Goal: Task Accomplishment & Management: Manage account settings

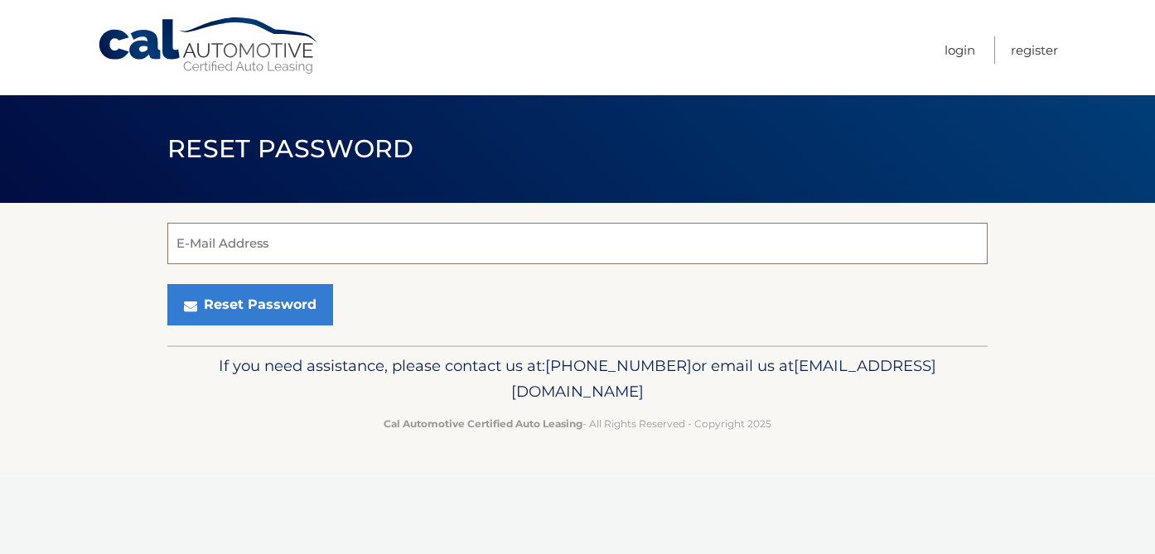
click at [318, 247] on input "E-Mail Address" at bounding box center [577, 243] width 820 height 41
type input "[PERSON_NAME][EMAIL_ADDRESS][DOMAIN_NAME]"
click at [252, 250] on input "E-Mail Address" at bounding box center [577, 243] width 820 height 41
type input "vanessa.maia@icloud.com"
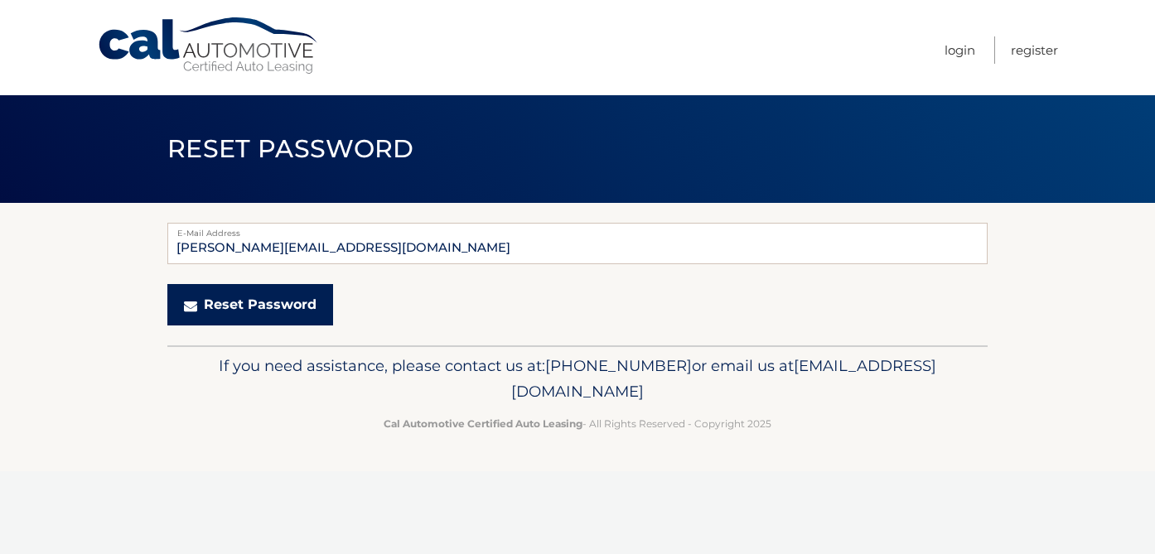
click at [255, 303] on button "Reset Password" at bounding box center [250, 304] width 166 height 41
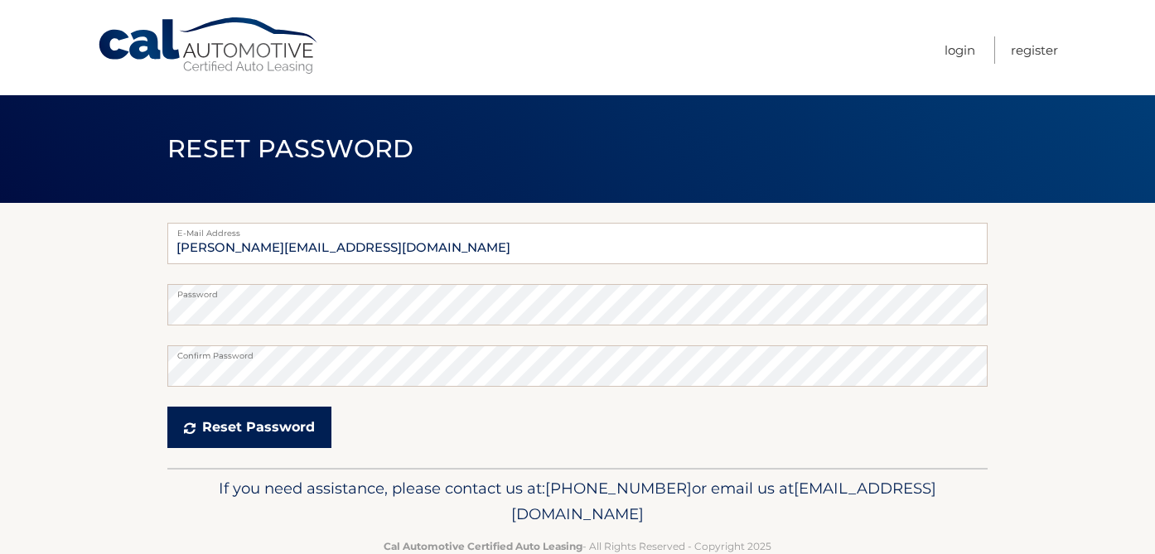
click at [239, 417] on button "Reset Password" at bounding box center [249, 427] width 164 height 41
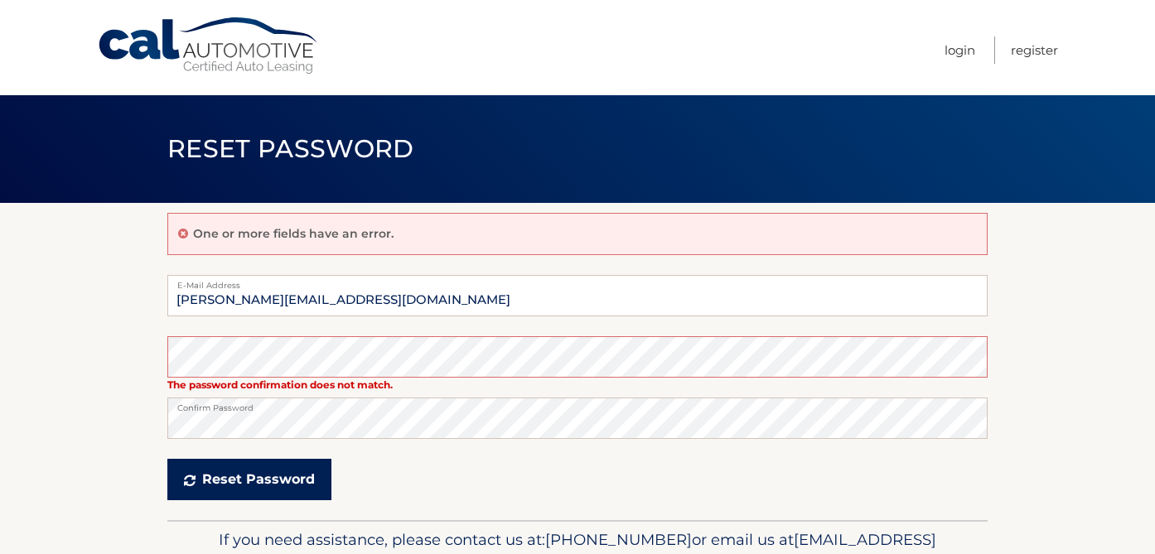
click at [241, 471] on button "Reset Password" at bounding box center [249, 479] width 164 height 41
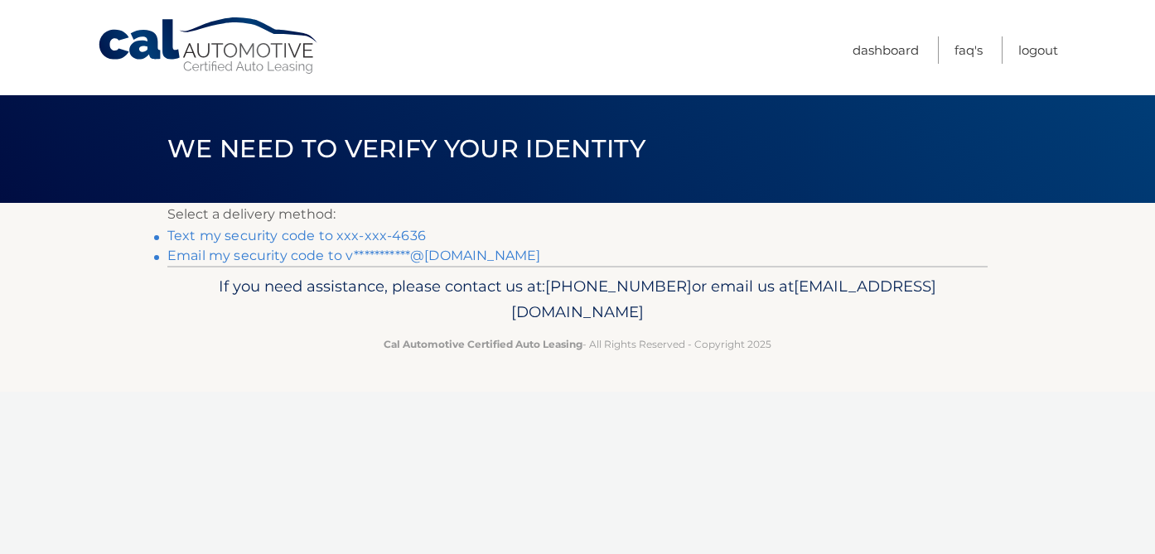
click at [375, 237] on link "Text my security code to xxx-xxx-4636" at bounding box center [296, 236] width 258 height 16
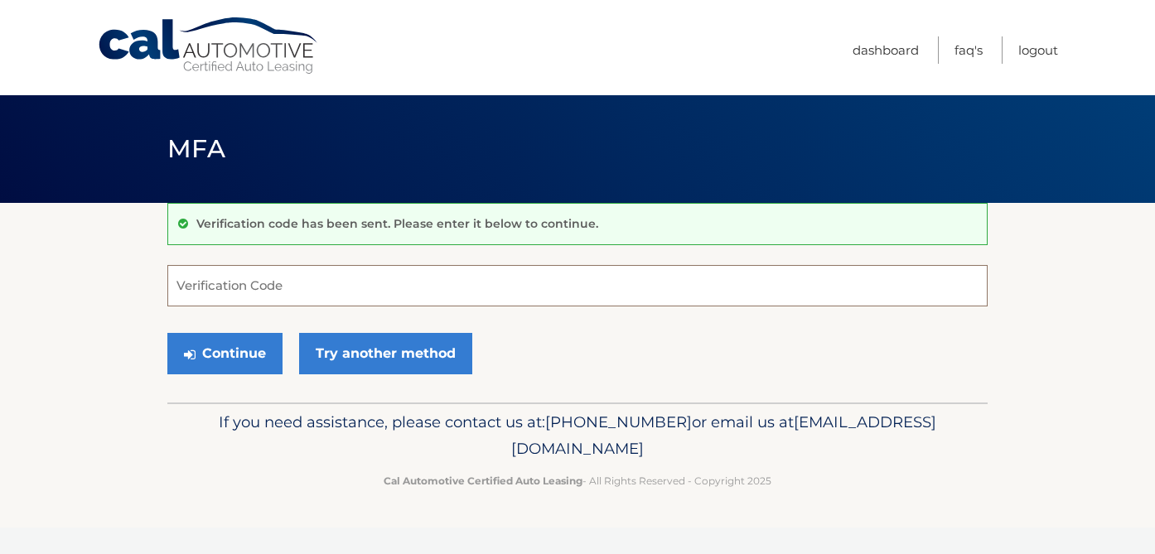
click at [249, 283] on input "Verification Code" at bounding box center [577, 285] width 820 height 41
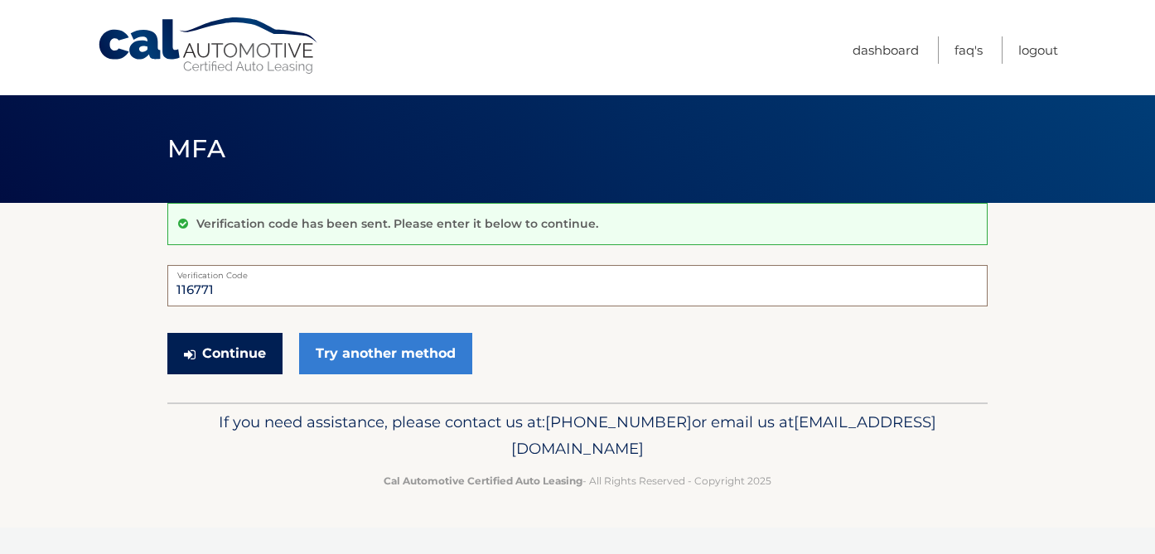
type input "116771"
click at [245, 345] on button "Continue" at bounding box center [224, 353] width 115 height 41
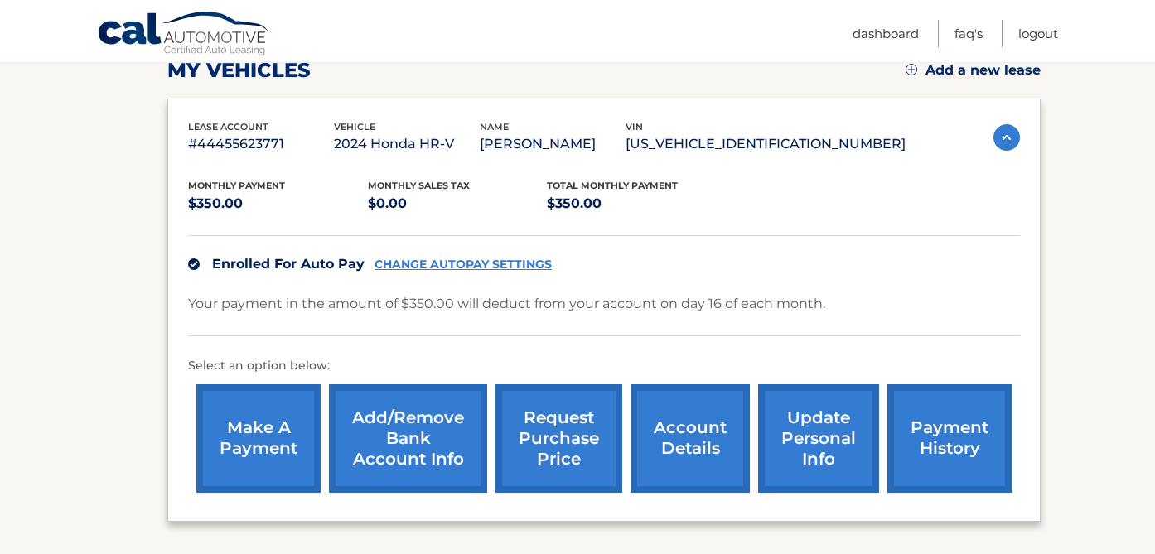
scroll to position [241, 0]
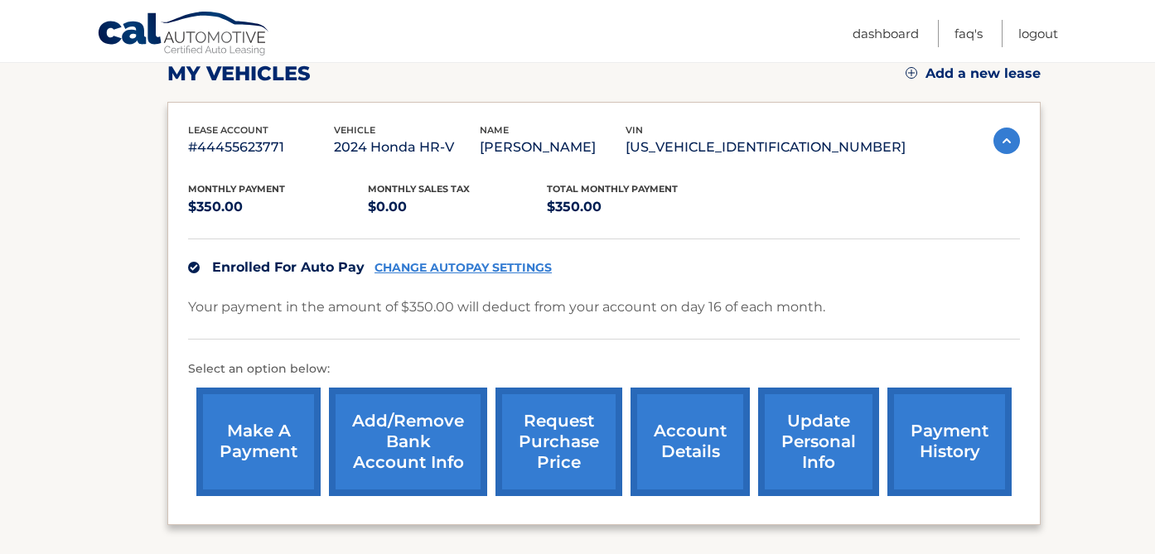
click at [449, 264] on link "CHANGE AUTOPAY SETTINGS" at bounding box center [462, 268] width 177 height 14
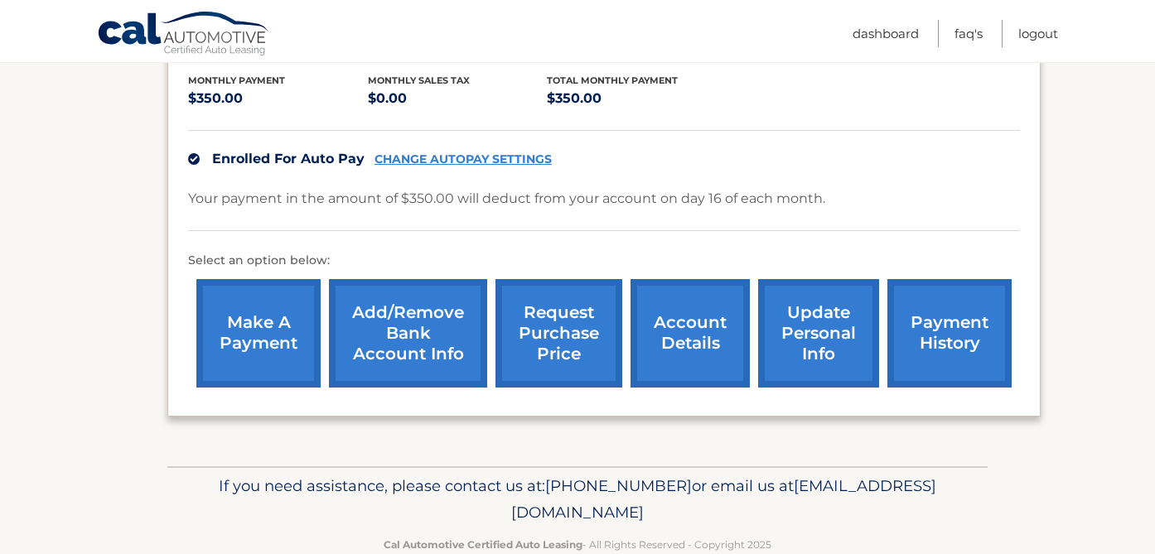
scroll to position [387, 0]
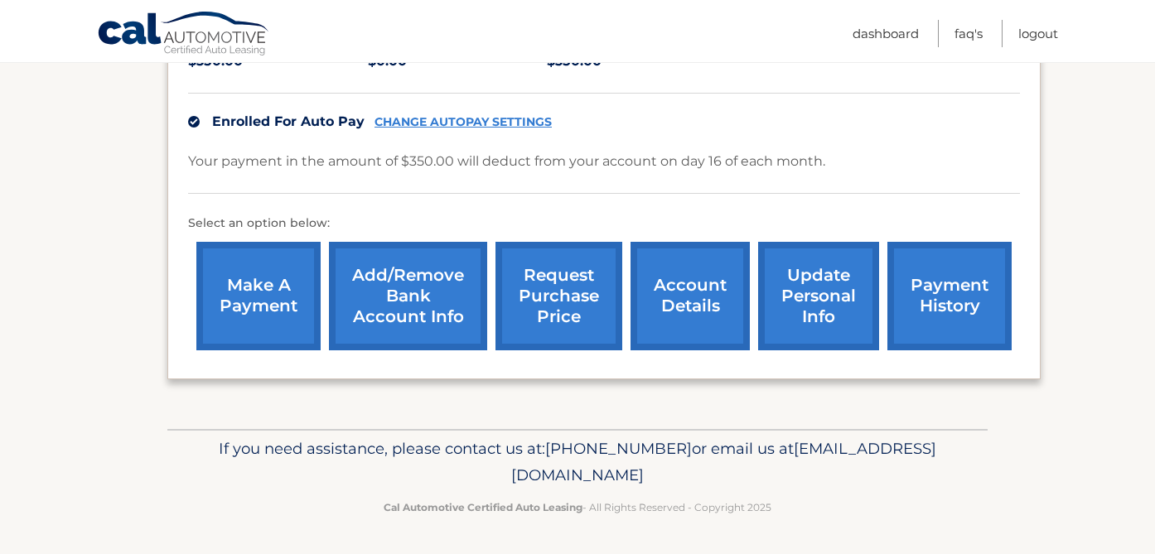
click at [672, 306] on link "account details" at bounding box center [689, 296] width 119 height 109
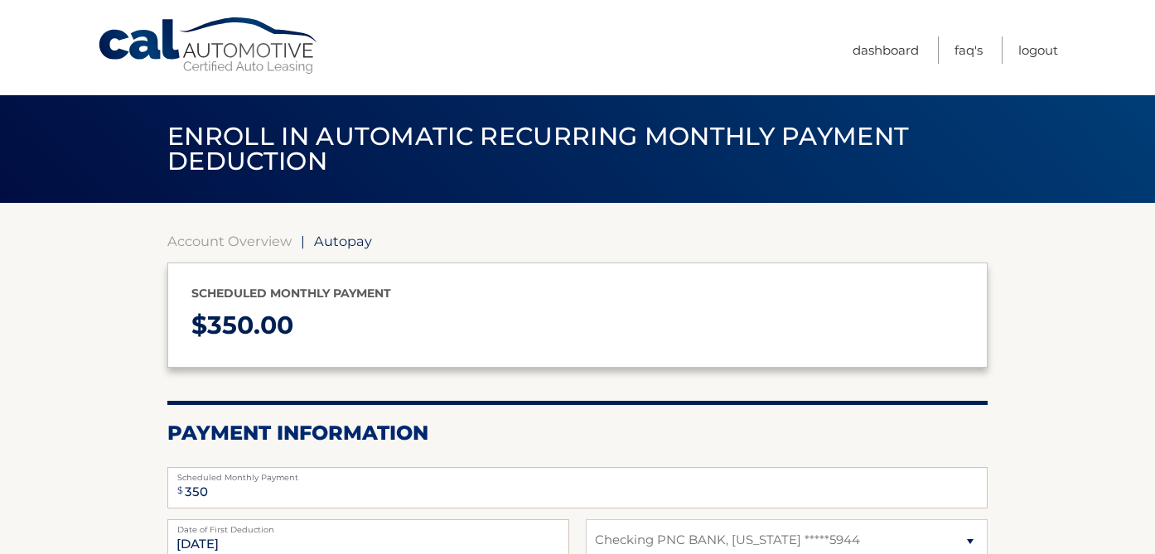
select select "NjU2ZWNhZjktMWI2My00NjRhLTg4NDQtNjNkMWM5OGZlMThj"
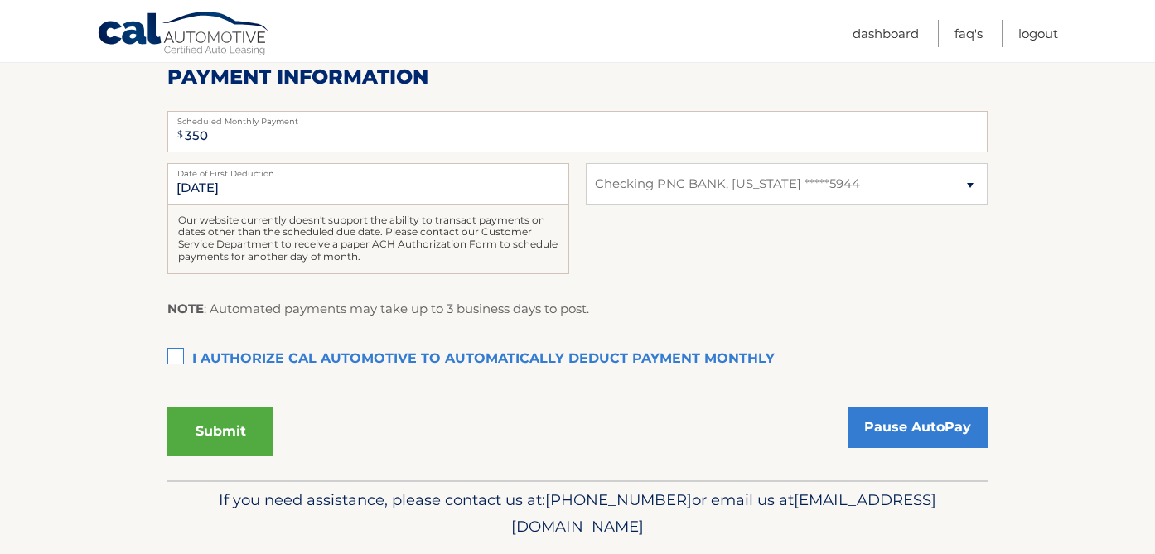
scroll to position [355, 0]
click at [763, 191] on select "Select Bank Account Checking PNC BANK, [US_STATE] *****5944" at bounding box center [787, 184] width 402 height 41
select select
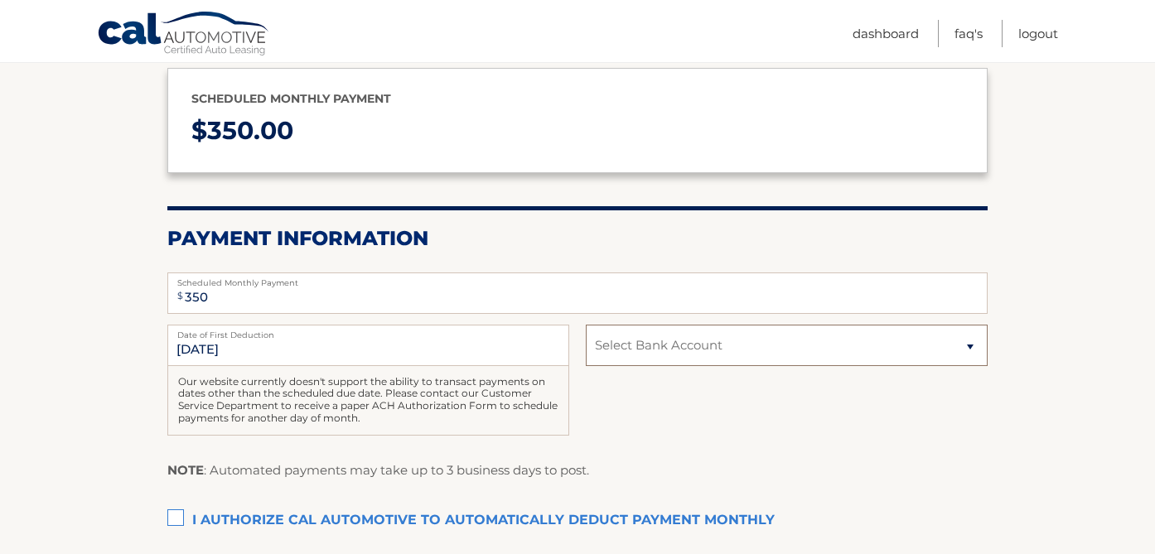
scroll to position [193, 0]
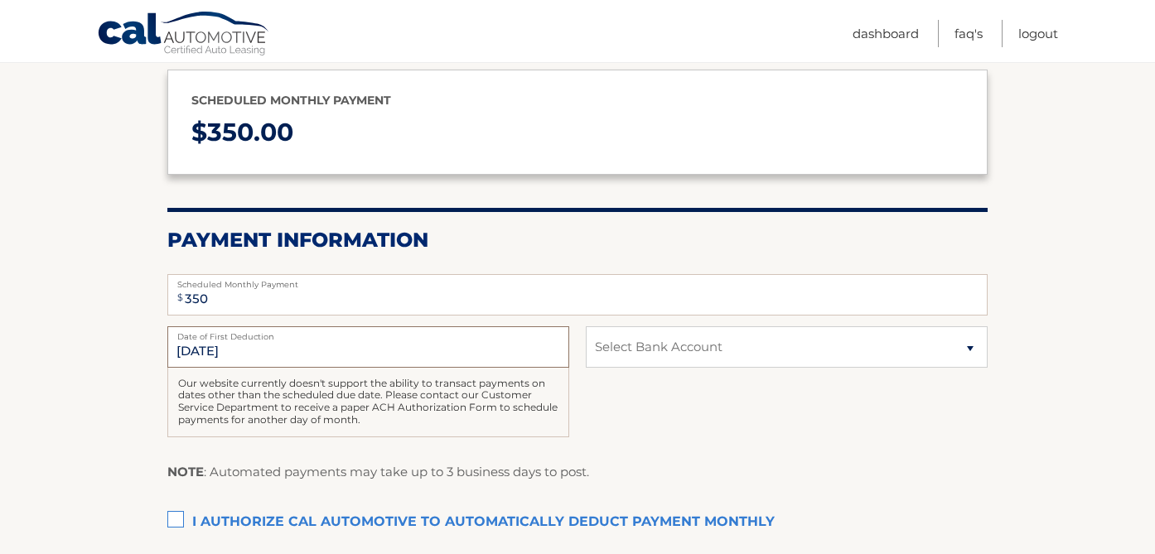
click at [446, 350] on input "[DATE]" at bounding box center [368, 346] width 402 height 41
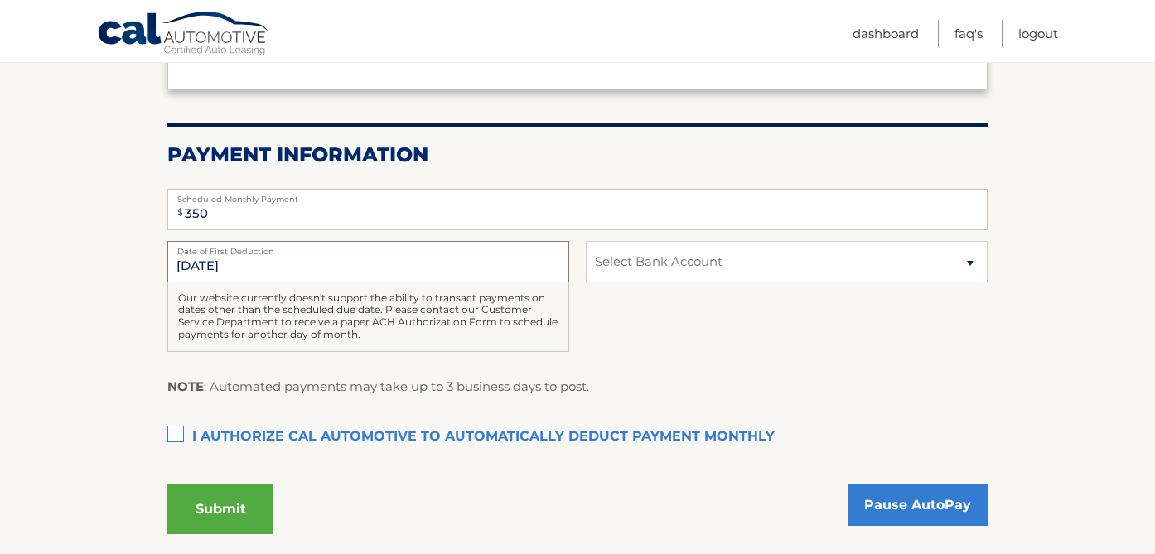
scroll to position [283, 0]
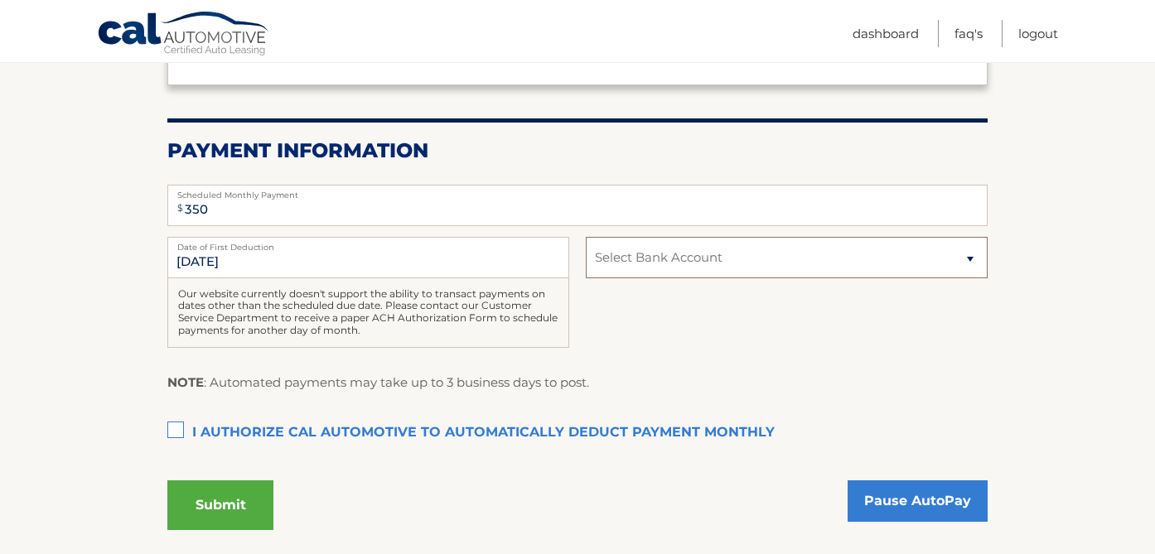
click at [976, 254] on select "Select Bank Account Checking PNC BANK, NEW JERSEY *****5944" at bounding box center [787, 257] width 402 height 41
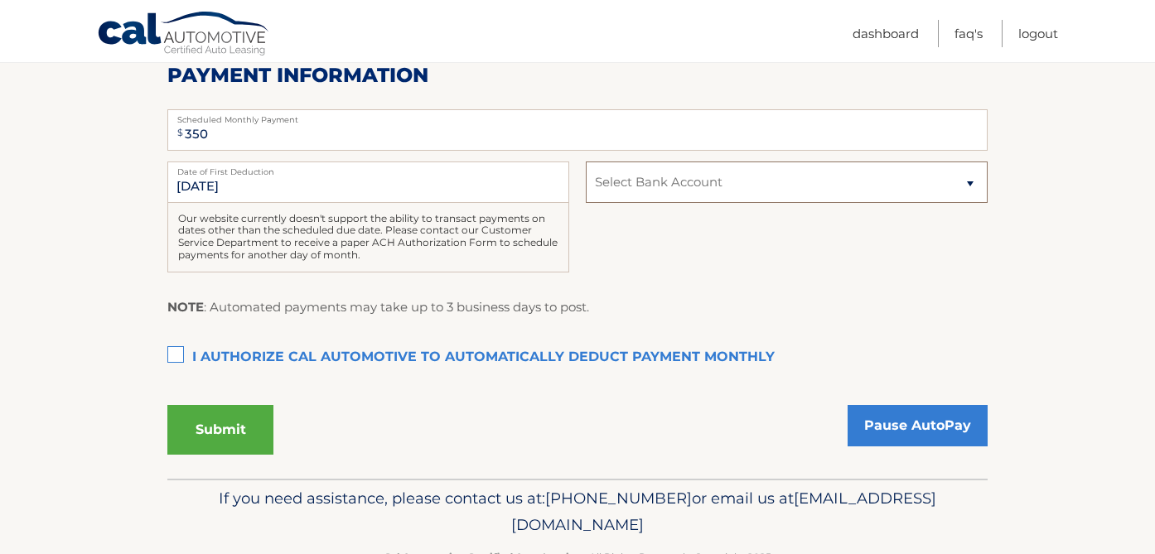
scroll to position [408, 0]
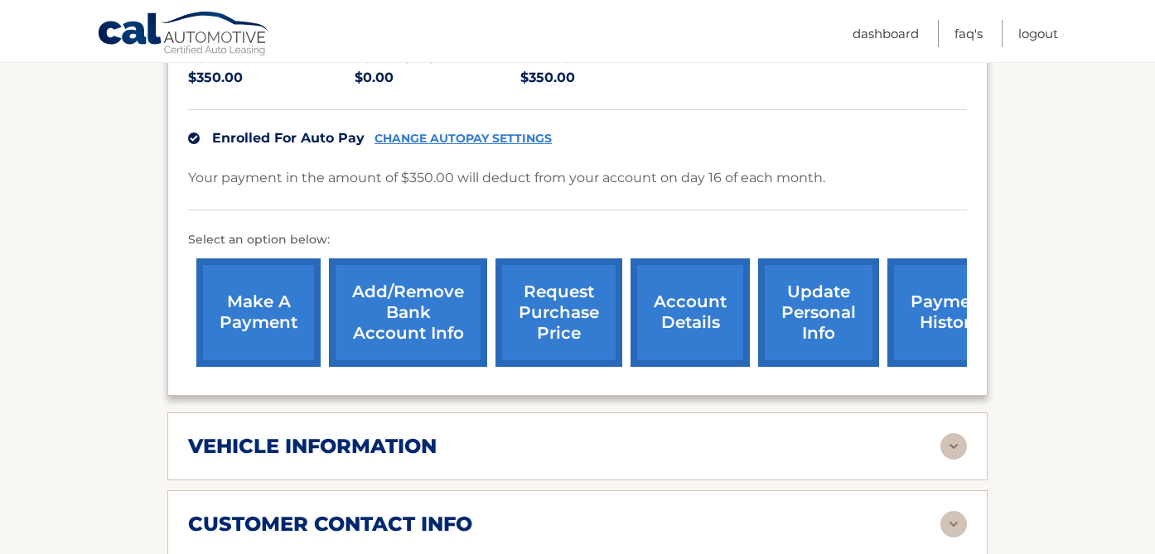
scroll to position [390, 0]
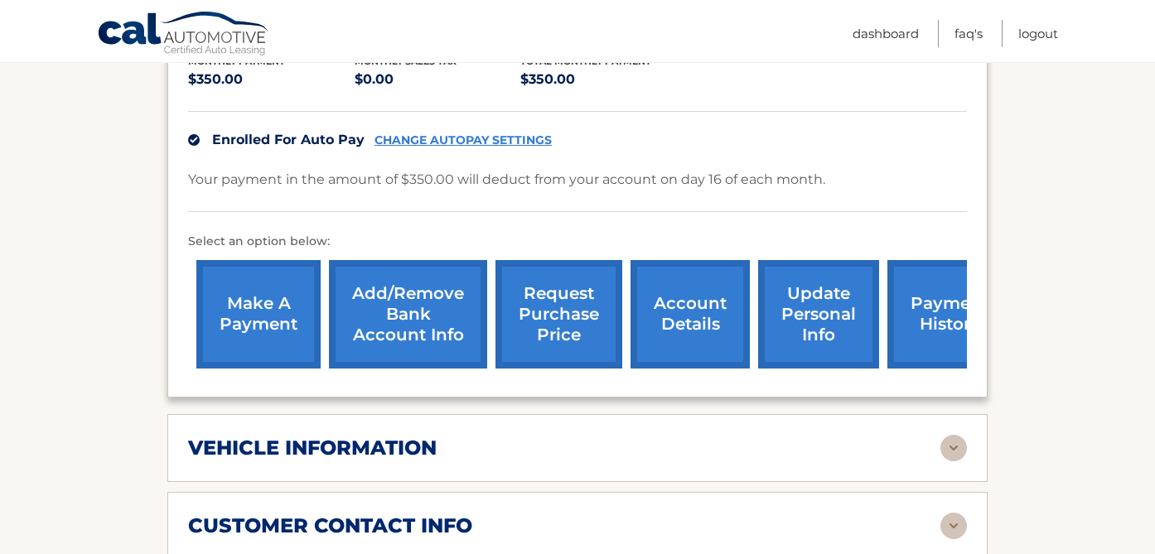
click at [427, 319] on link "Add/Remove bank account info" at bounding box center [408, 314] width 158 height 109
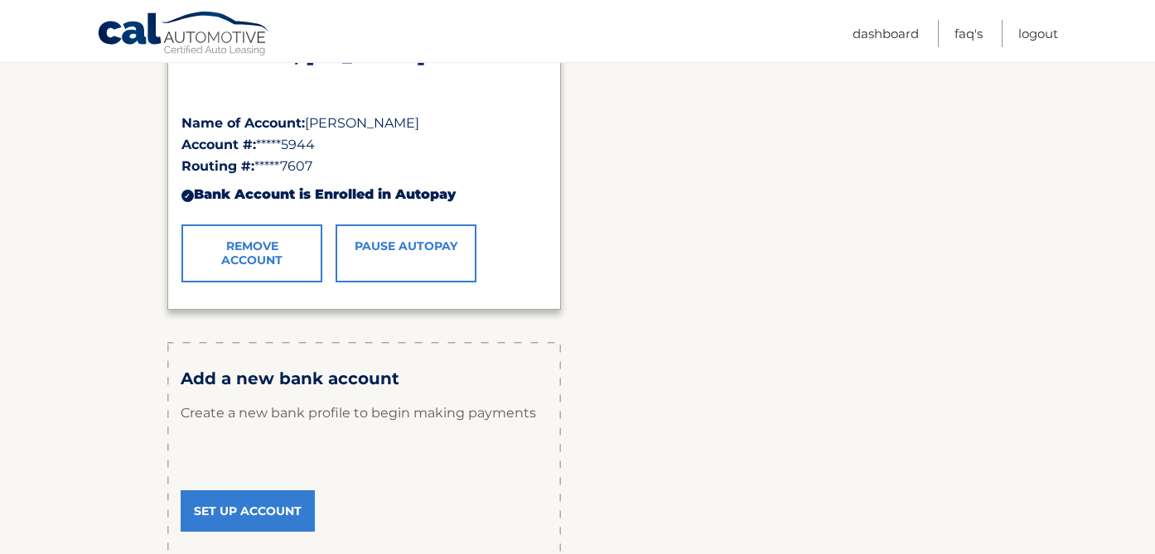
scroll to position [325, 0]
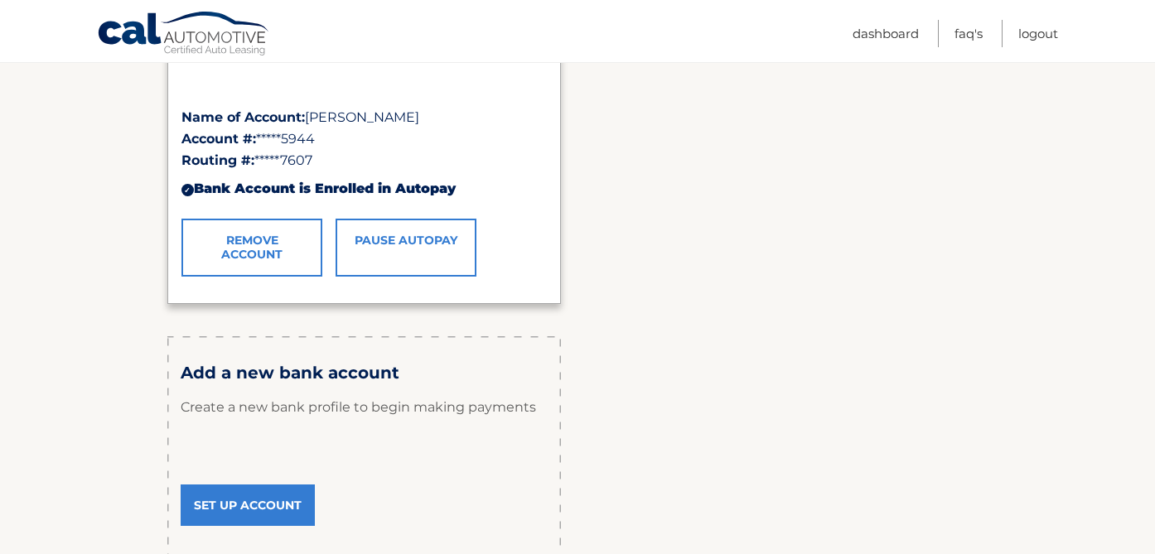
click at [240, 506] on link "Set Up Account" at bounding box center [248, 505] width 134 height 41
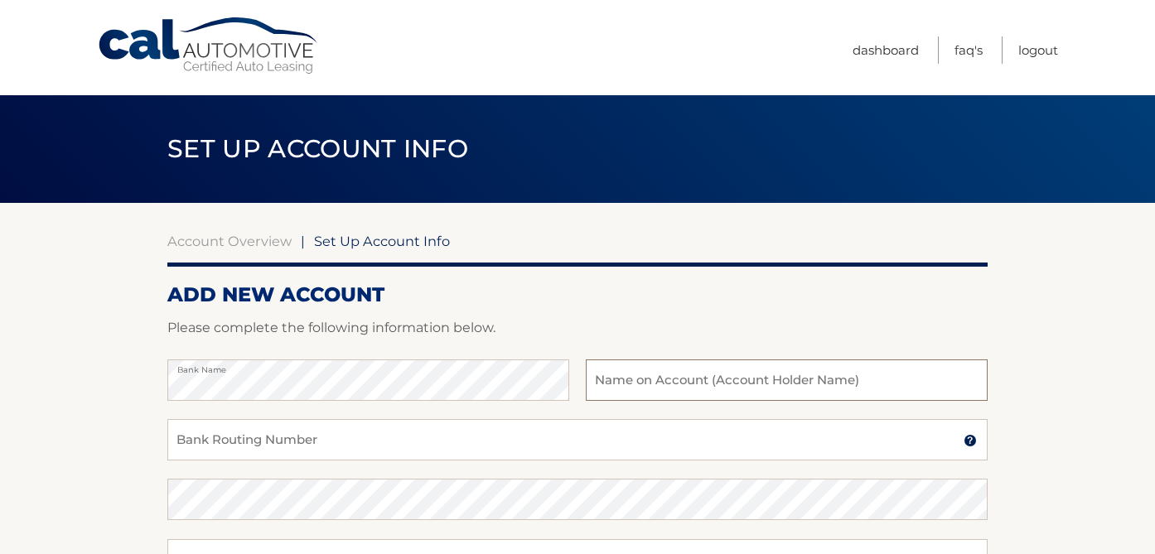
click at [736, 384] on input "text" at bounding box center [787, 380] width 402 height 41
type input "Vanessa A Maia"
click at [472, 433] on input "Bank Routing Number" at bounding box center [577, 439] width 820 height 41
type input "021202337"
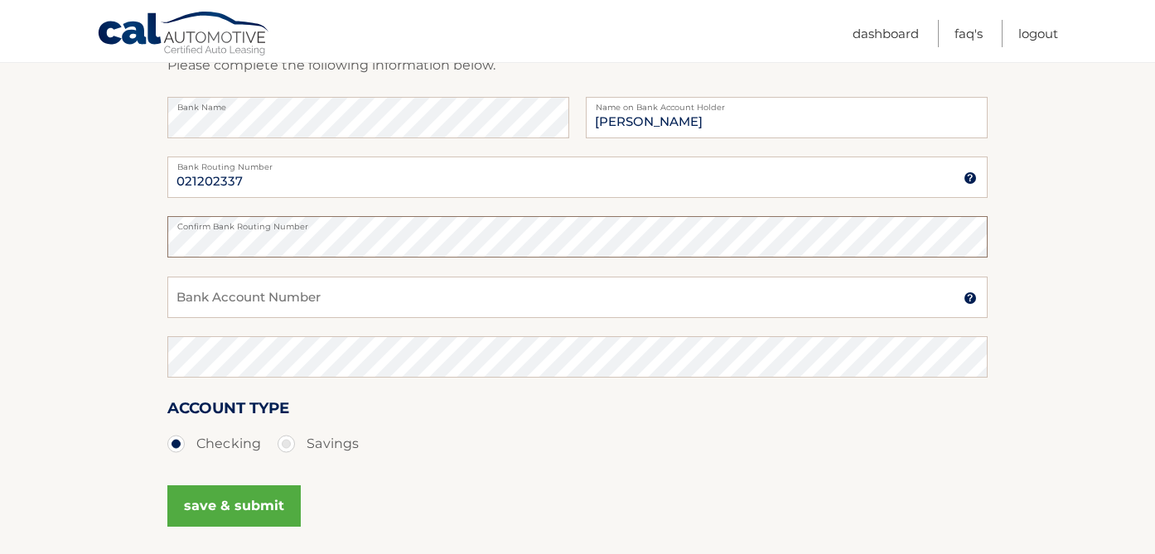
scroll to position [303, 0]
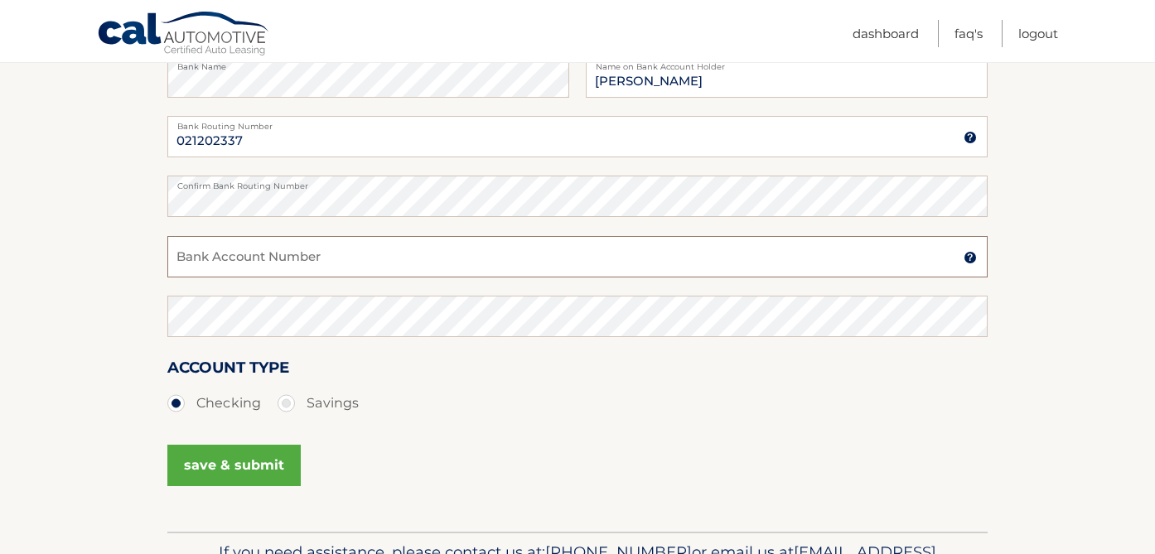
click at [258, 254] on input "Bank Account Number" at bounding box center [577, 256] width 820 height 41
type input "2902775544"
click at [229, 461] on button "save & submit" at bounding box center [233, 465] width 133 height 41
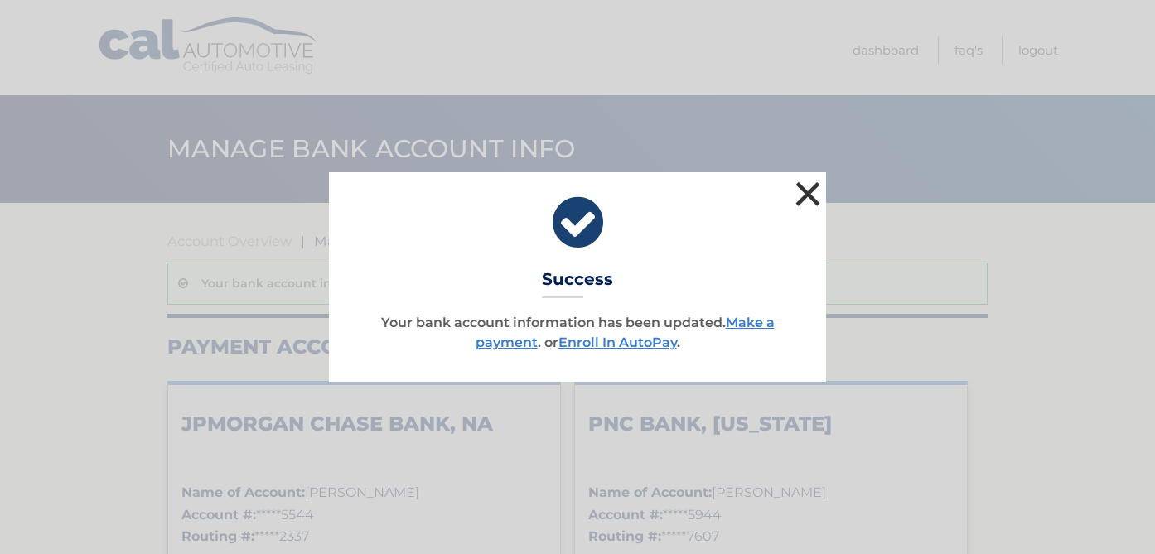
click at [814, 192] on button "×" at bounding box center [807, 193] width 33 height 33
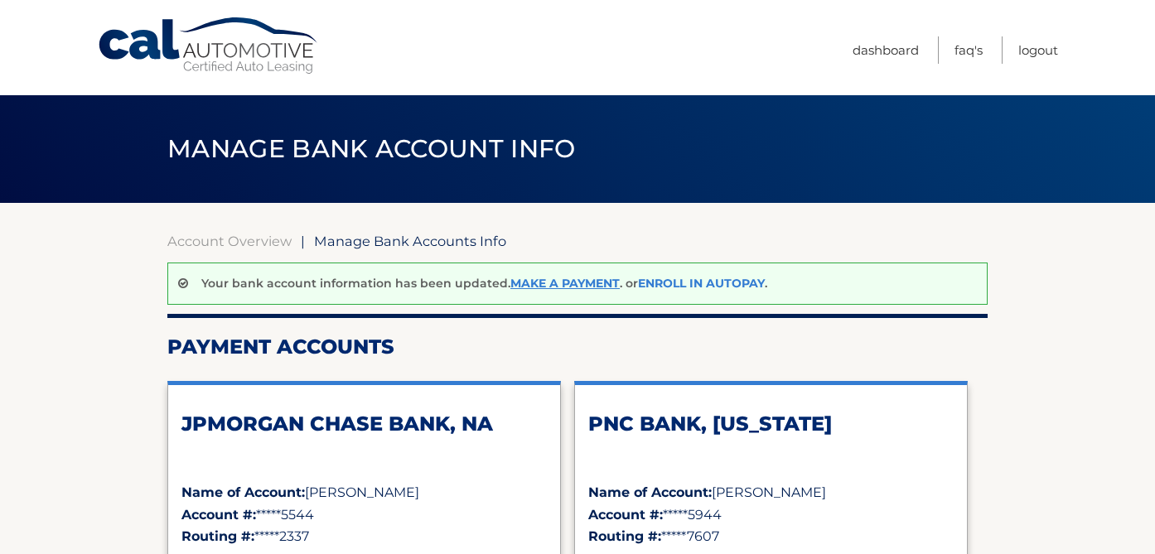
click at [693, 283] on link "Enroll In AutoPay" at bounding box center [701, 283] width 127 height 15
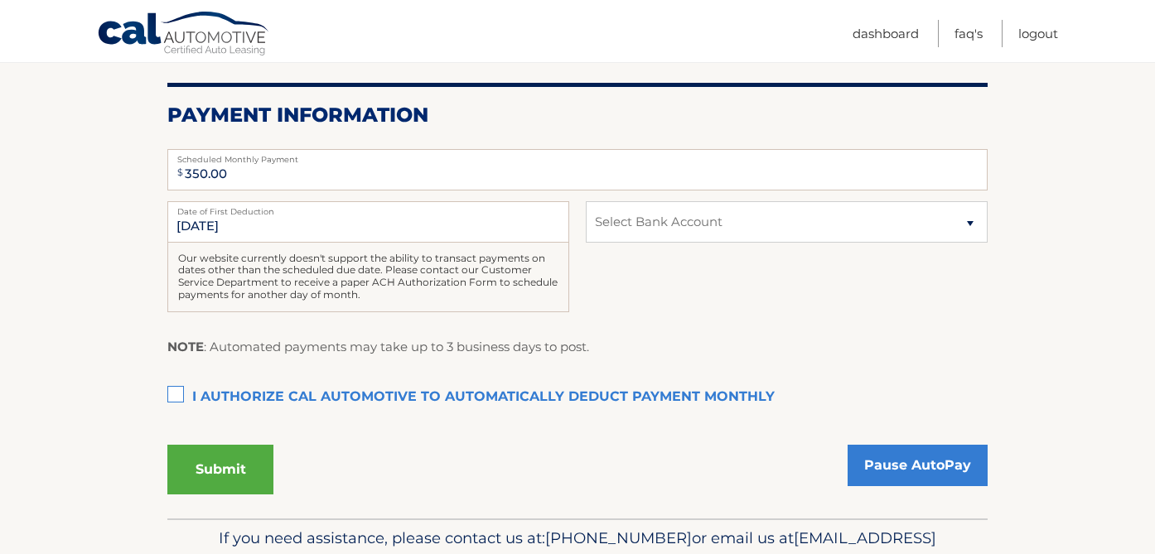
scroll to position [345, 0]
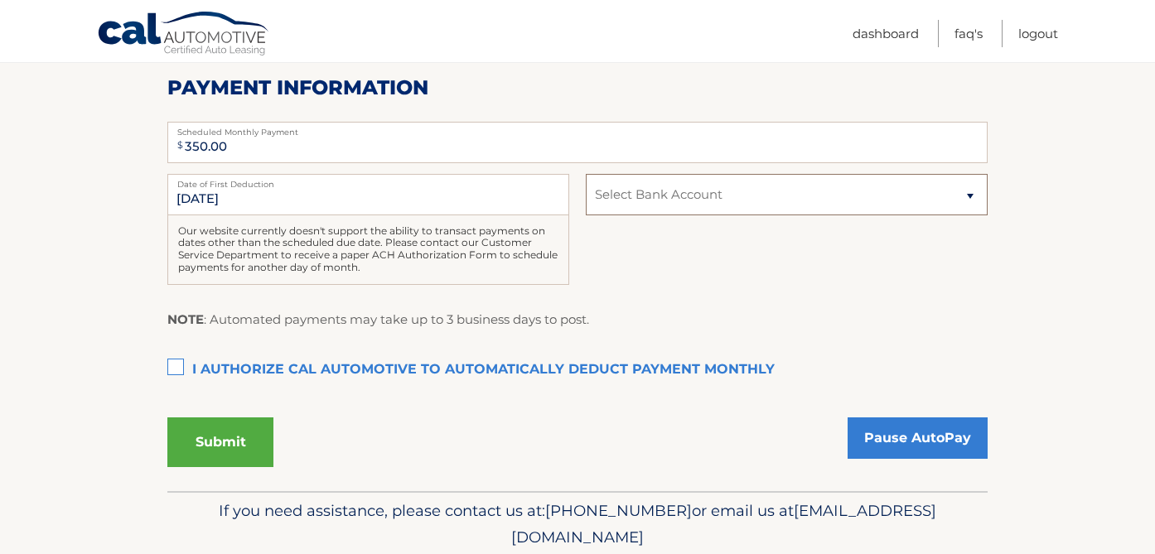
click at [970, 196] on select "Select Bank Account Checking JPMORGAN CHASE BANK, NA *****5544 Checking PNC BAN…" at bounding box center [787, 194] width 402 height 41
select select "MTM0ZDE0ZmEtNzM5MS00NGUxLTkyNjQtOWJkMmU1YjljNzE0"
click at [177, 367] on label "I authorize cal automotive to automatically deduct payment monthly This checkbo…" at bounding box center [577, 370] width 820 height 33
click at [0, 0] on input "I authorize cal automotive to automatically deduct payment monthly This checkbo…" at bounding box center [0, 0] width 0 height 0
click at [247, 437] on button "Submit" at bounding box center [220, 443] width 106 height 50
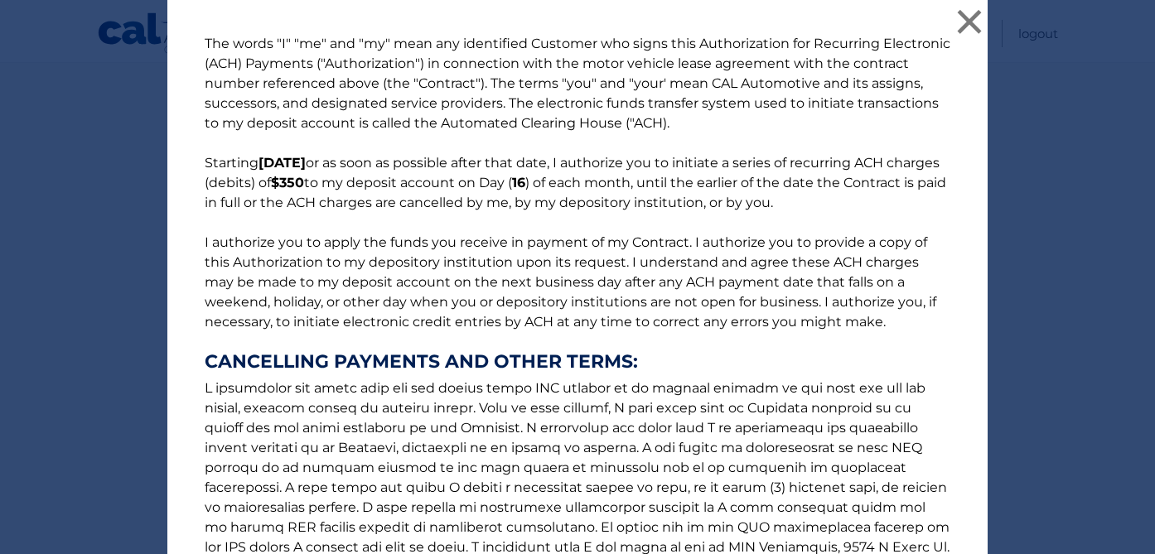
scroll to position [228, 0]
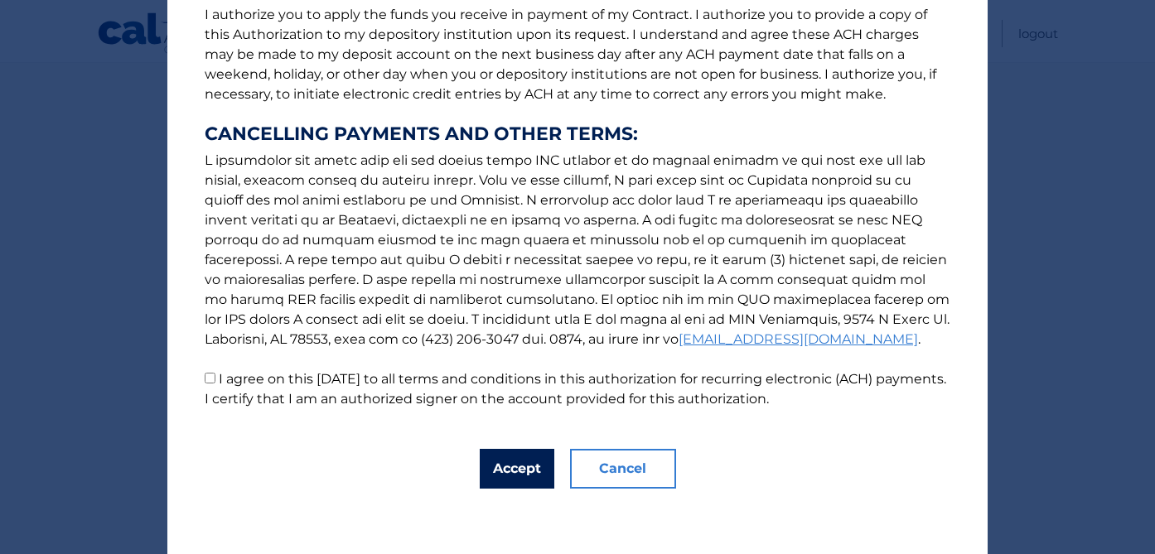
click at [518, 462] on button "Accept" at bounding box center [517, 469] width 75 height 40
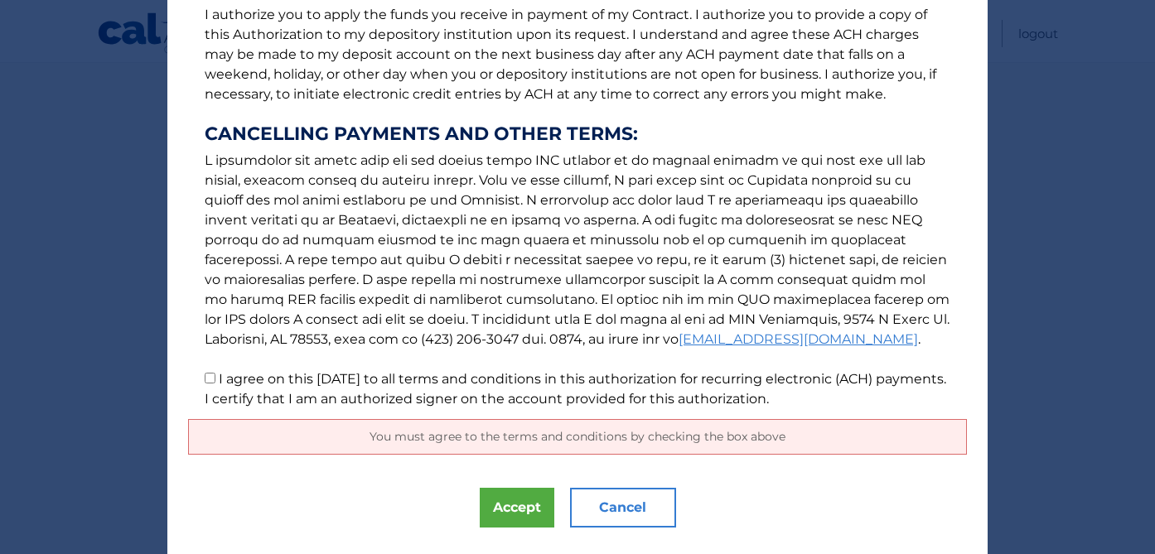
click at [211, 379] on input "I agree on this 09/28/2025 to all terms and conditions in this authorization fo…" at bounding box center [210, 378] width 11 height 11
checkbox input "true"
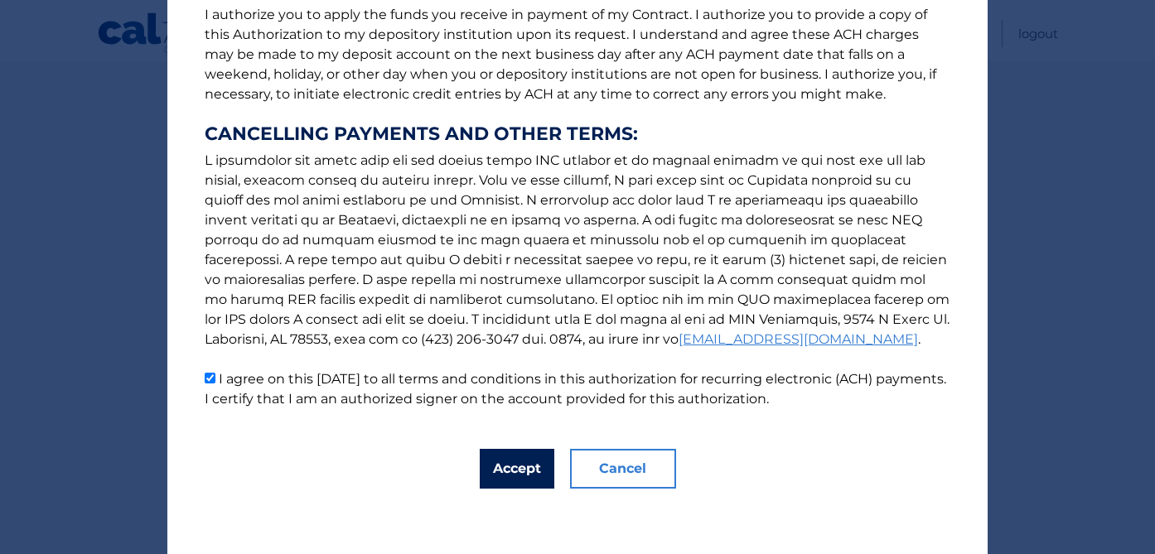
click at [519, 470] on button "Accept" at bounding box center [517, 469] width 75 height 40
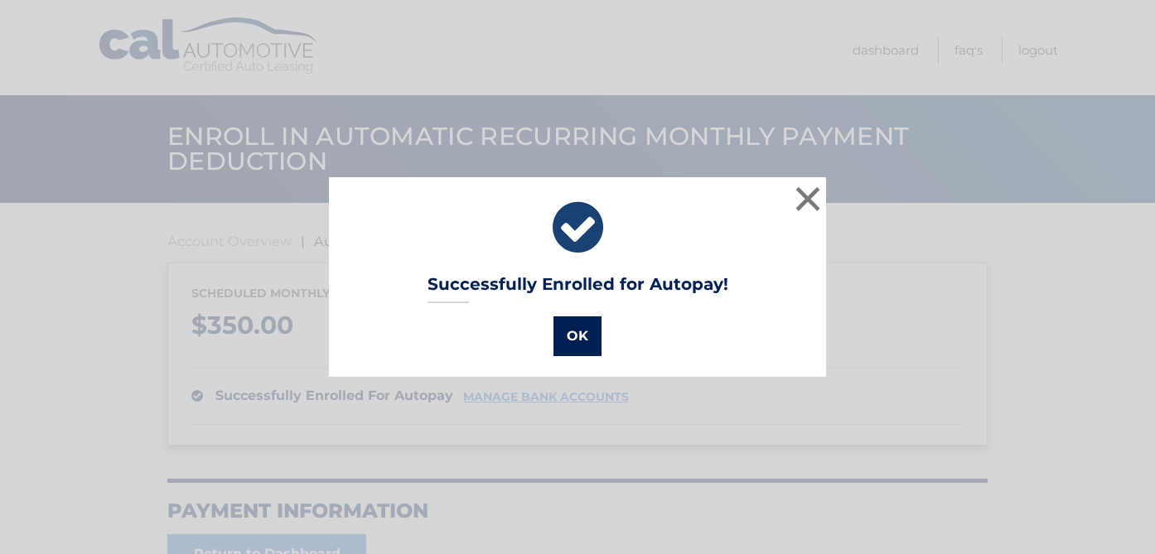
click at [575, 345] on button "OK" at bounding box center [577, 336] width 48 height 40
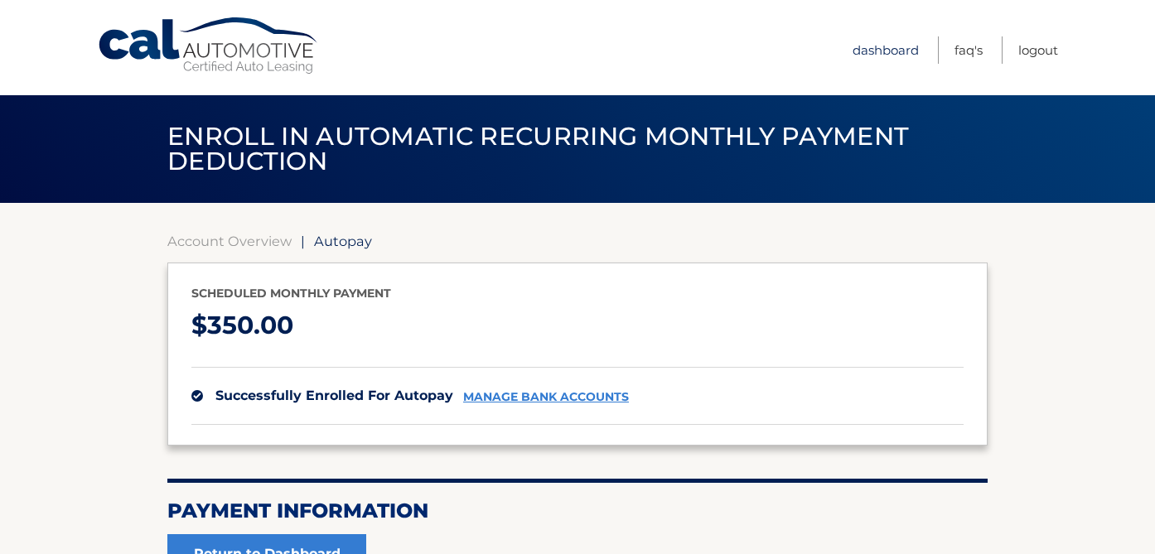
click at [886, 49] on link "Dashboard" at bounding box center [885, 49] width 66 height 27
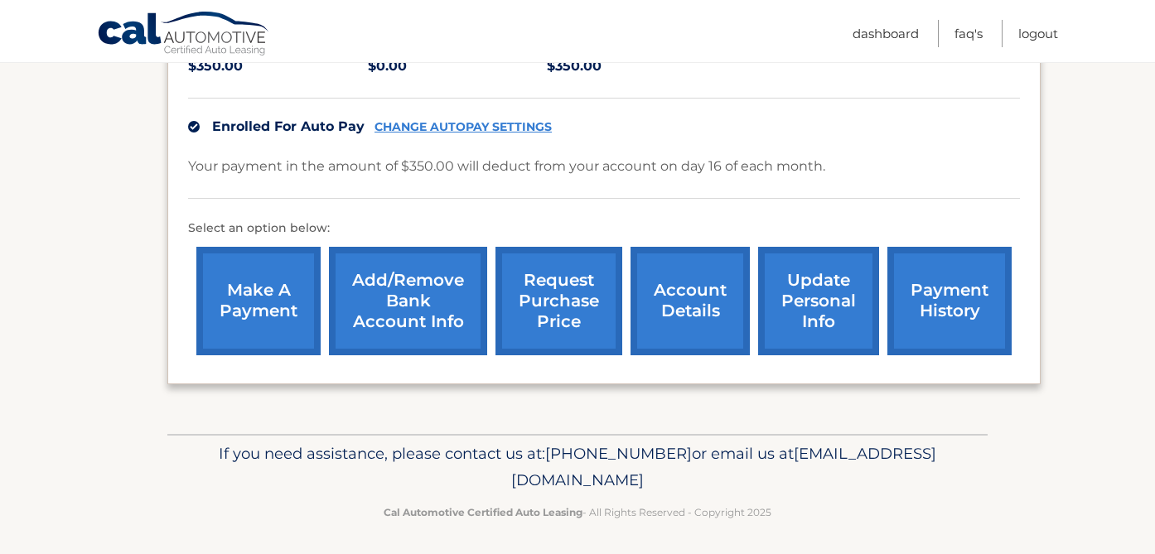
scroll to position [387, 0]
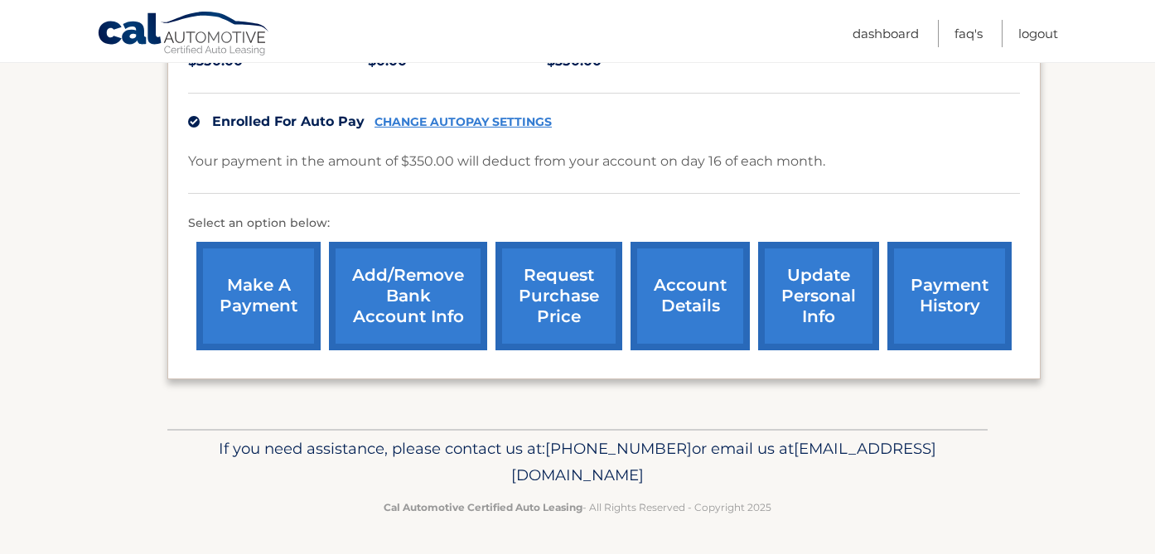
click at [427, 304] on link "Add/Remove bank account info" at bounding box center [408, 296] width 158 height 109
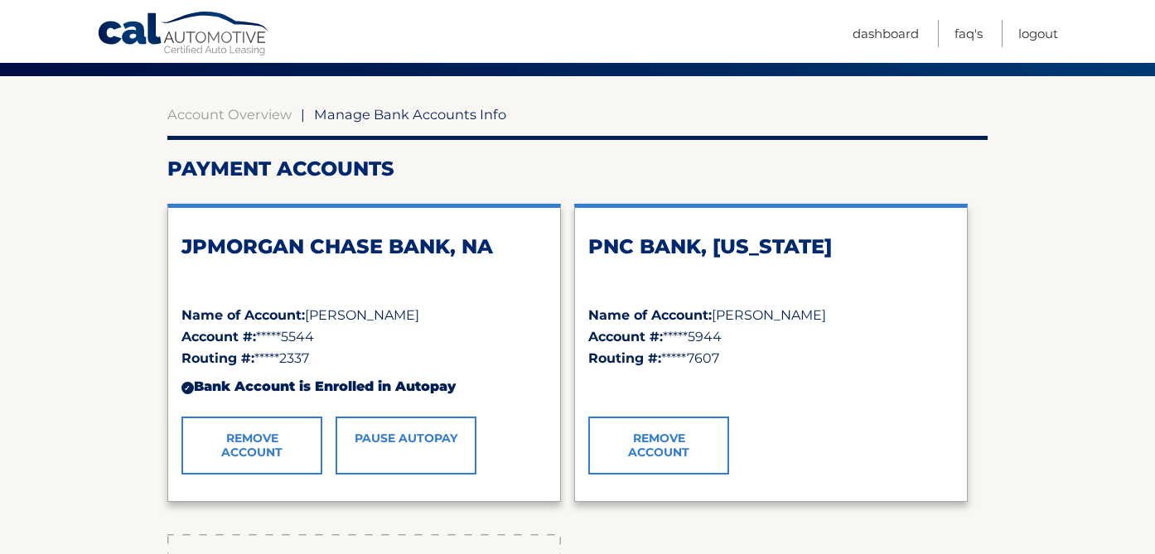
scroll to position [133, 0]
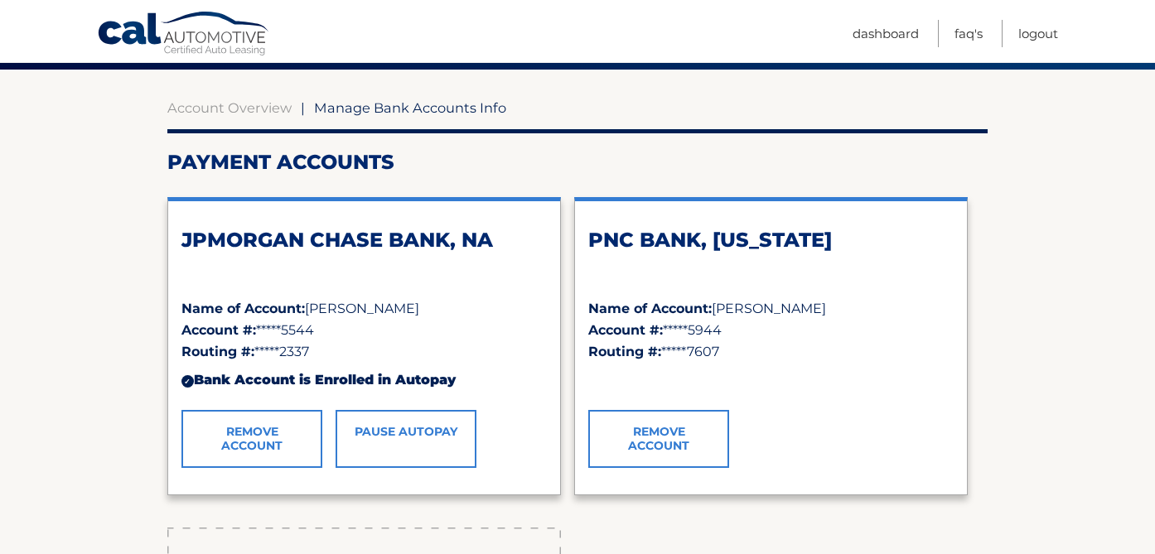
click at [663, 435] on link "Remove Account" at bounding box center [658, 439] width 141 height 58
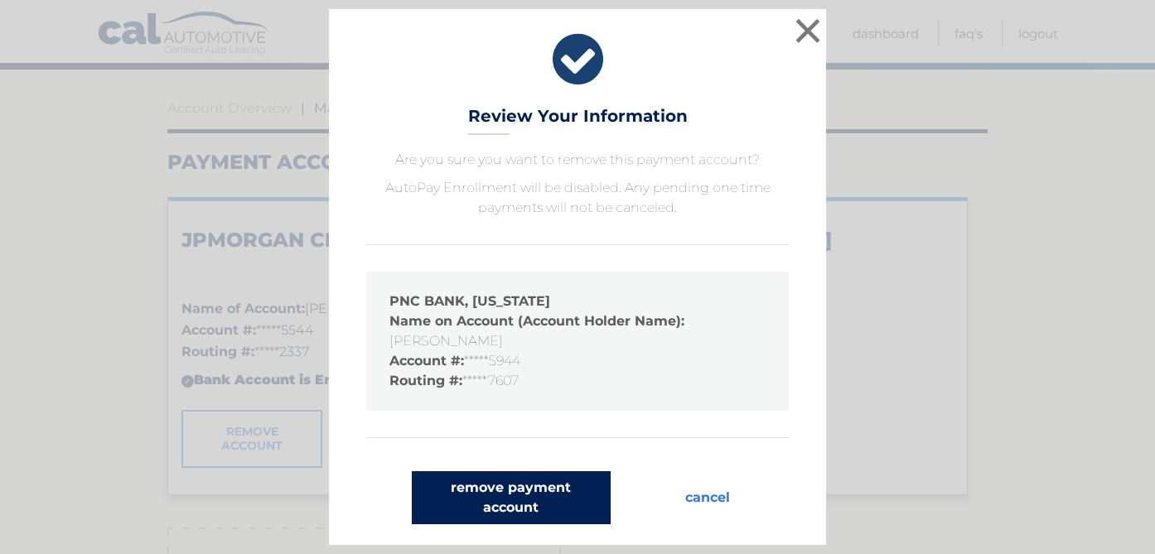
click at [526, 496] on button "remove payment account" at bounding box center [511, 497] width 199 height 53
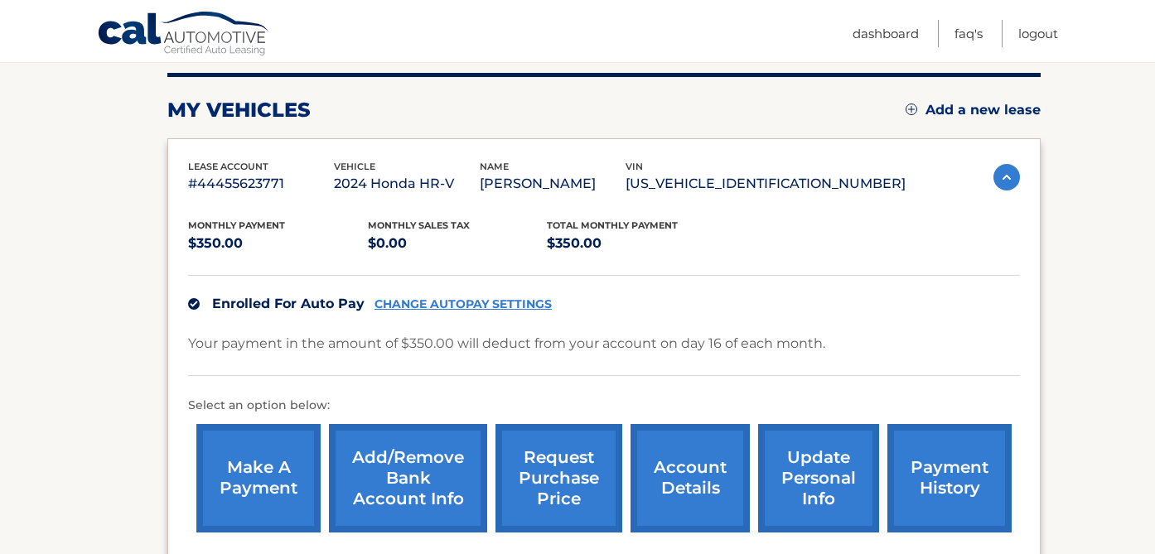
scroll to position [209, 0]
